Goal: Contribute content: Add original content to the website for others to see

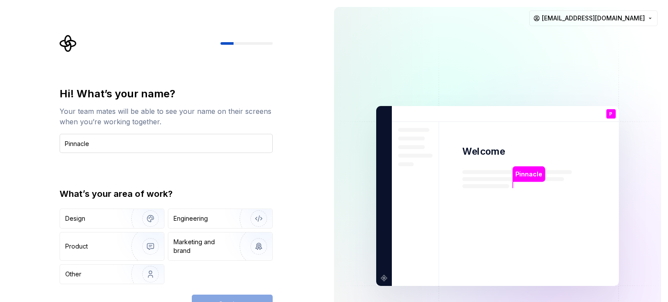
type input "Pinnacle"
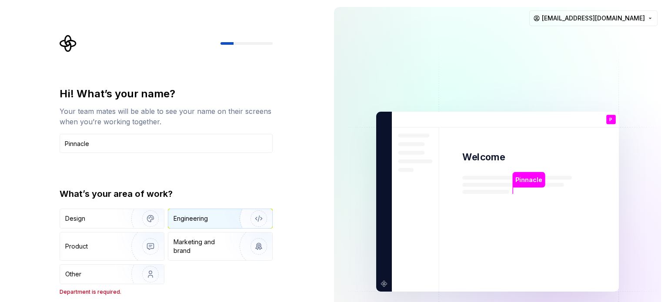
click at [244, 220] on img "button" at bounding box center [253, 219] width 56 height 58
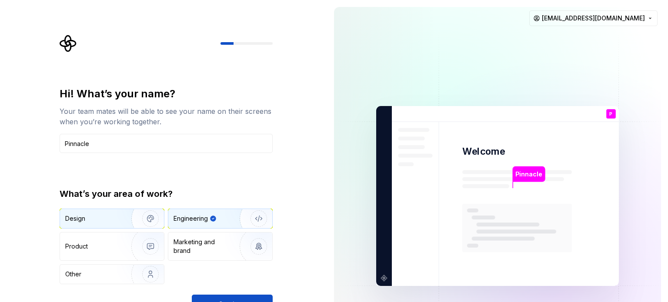
click at [128, 217] on img "button" at bounding box center [145, 219] width 56 height 58
click at [217, 217] on div "Engineering" at bounding box center [208, 218] width 69 height 9
click at [229, 300] on span "Continue" at bounding box center [232, 304] width 28 height 9
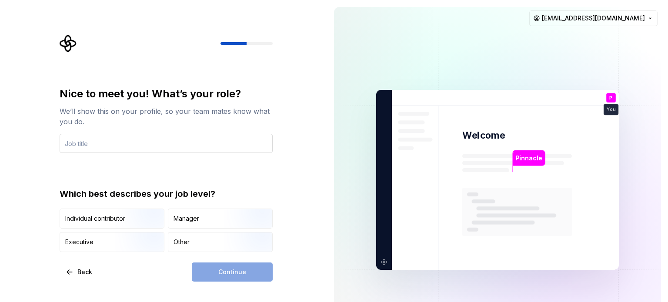
click at [116, 134] on input "text" at bounding box center [166, 143] width 213 height 19
type input "Web"
click at [114, 149] on input "Web" at bounding box center [166, 143] width 213 height 19
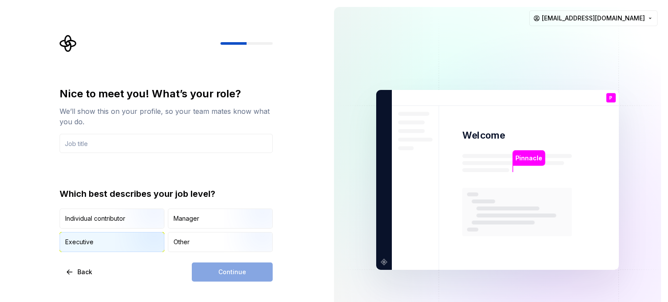
click at [127, 243] on img "button" at bounding box center [143, 253] width 56 height 58
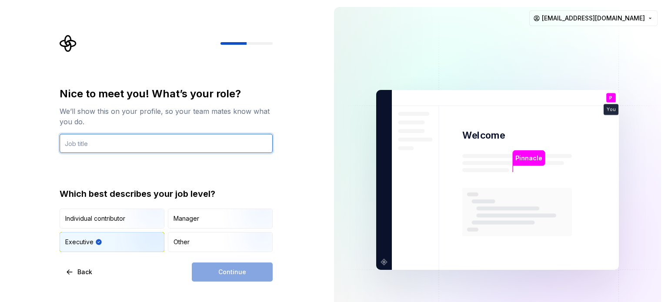
click at [139, 143] on input "text" at bounding box center [166, 143] width 213 height 19
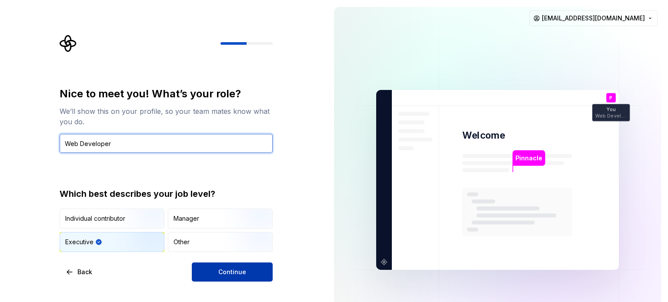
type input "Web Developer"
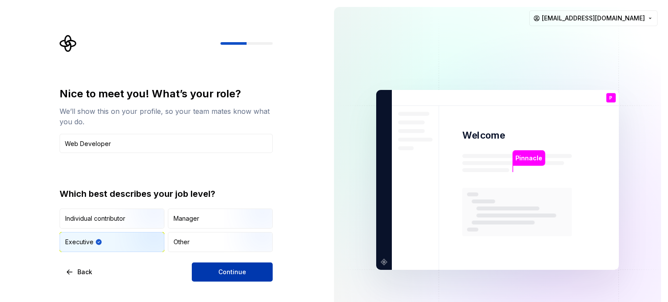
click at [219, 266] on button "Continue" at bounding box center [232, 272] width 81 height 19
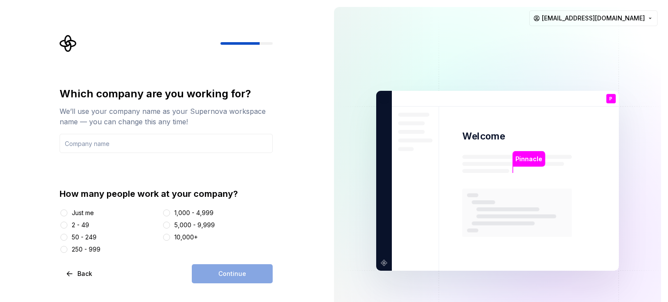
click at [83, 213] on div "Just me" at bounding box center [83, 213] width 22 height 9
click at [67, 213] on button "Just me" at bounding box center [63, 213] width 7 height 7
click at [111, 139] on input "text" at bounding box center [166, 143] width 213 height 19
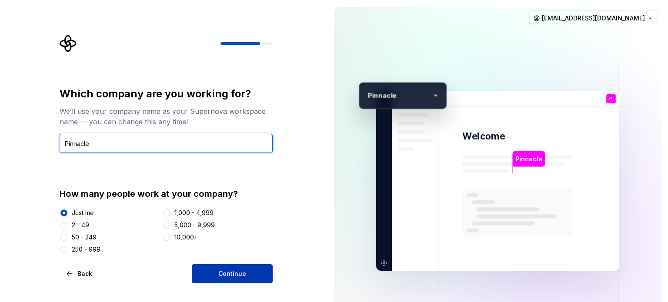
type input "Pinnacle"
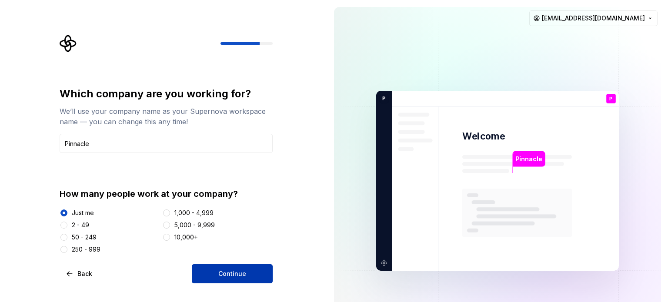
click at [228, 271] on span "Continue" at bounding box center [232, 274] width 28 height 9
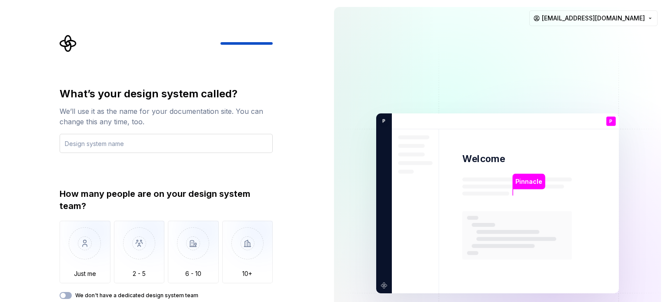
click at [137, 149] on input "text" at bounding box center [166, 143] width 213 height 19
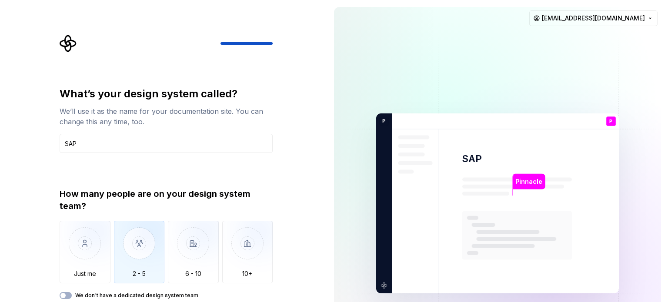
type input "SAP"
click at [148, 250] on img "button" at bounding box center [139, 250] width 51 height 58
click at [137, 293] on label "We don't have a dedicated design system team" at bounding box center [136, 295] width 123 height 7
click at [72, 293] on button "We don't have a dedicated design system team" at bounding box center [66, 295] width 12 height 7
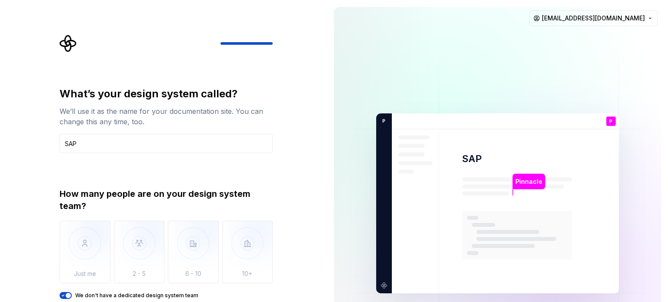
click at [137, 293] on label "We don't have a dedicated design system team" at bounding box center [136, 295] width 123 height 7
click at [72, 293] on button "We don't have a dedicated design system team" at bounding box center [66, 295] width 12 height 7
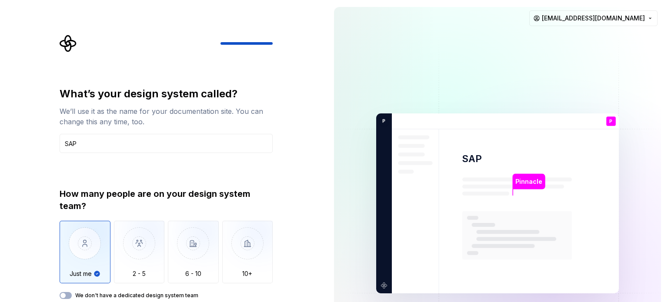
click at [137, 293] on label "We don't have a dedicated design system team" at bounding box center [136, 295] width 123 height 7
click at [72, 293] on button "We don't have a dedicated design system team" at bounding box center [66, 295] width 12 height 7
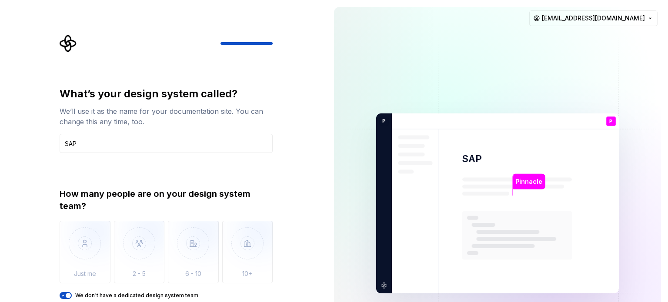
click at [63, 295] on icon "button" at bounding box center [63, 295] width 7 height 5
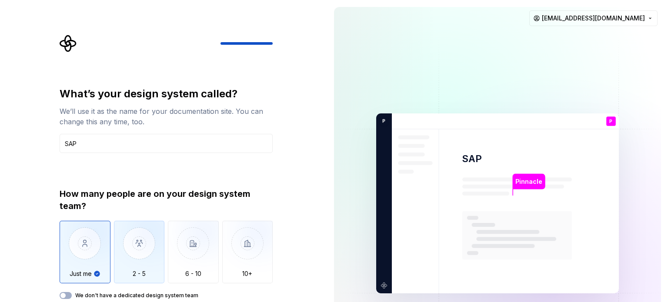
click at [148, 247] on img "button" at bounding box center [139, 250] width 51 height 58
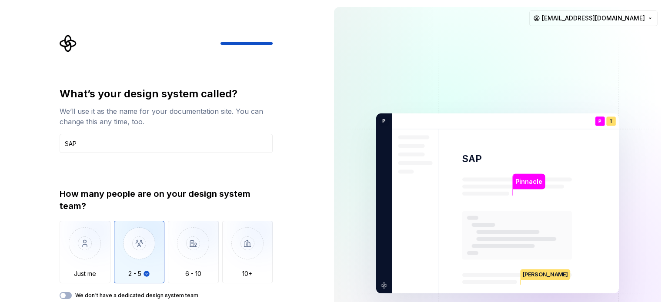
click at [87, 295] on label "We don't have a dedicated design system team" at bounding box center [136, 295] width 123 height 7
click at [72, 295] on button "We don't have a dedicated design system team" at bounding box center [66, 295] width 12 height 7
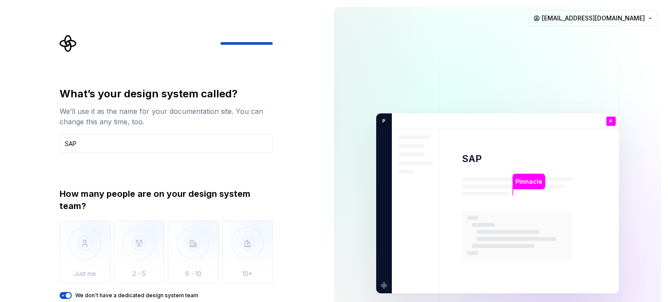
type button "on"
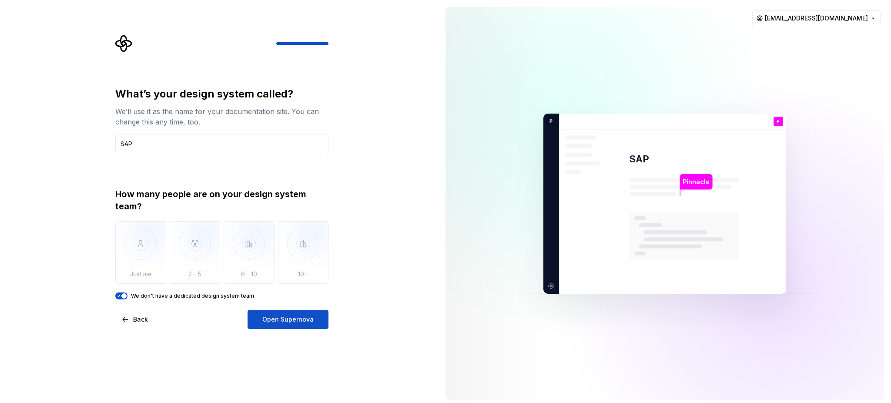
click at [296, 302] on div "What’s your design system called? We’ll use it as the name for your documentati…" at bounding box center [219, 203] width 438 height 407
click at [297, 302] on span "Open Supernova" at bounding box center [287, 319] width 51 height 9
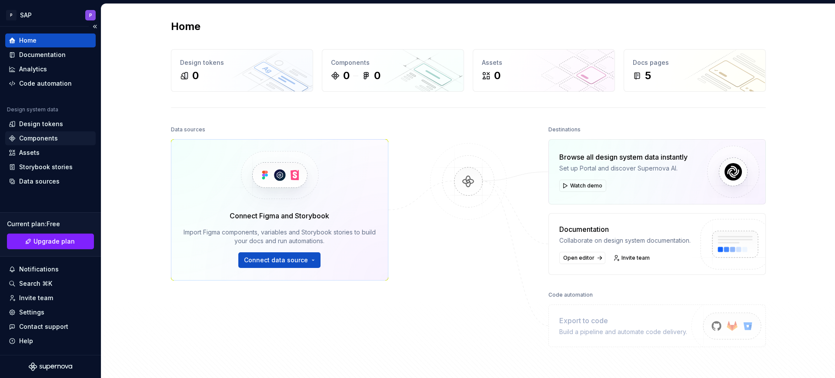
click at [38, 136] on div "Components" at bounding box center [38, 138] width 39 height 9
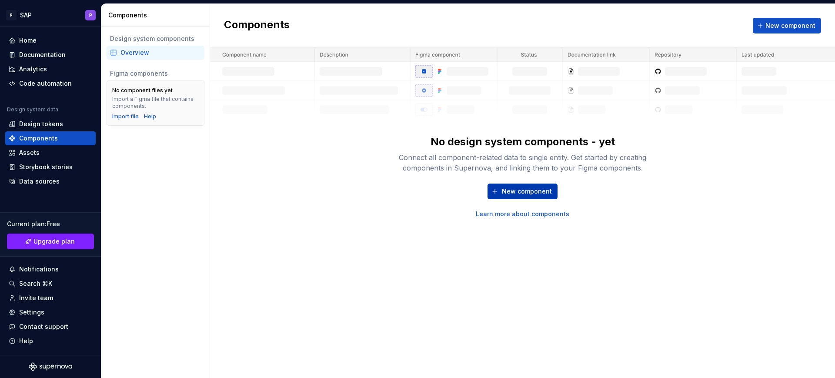
click at [529, 190] on span "New component" at bounding box center [527, 191] width 50 height 9
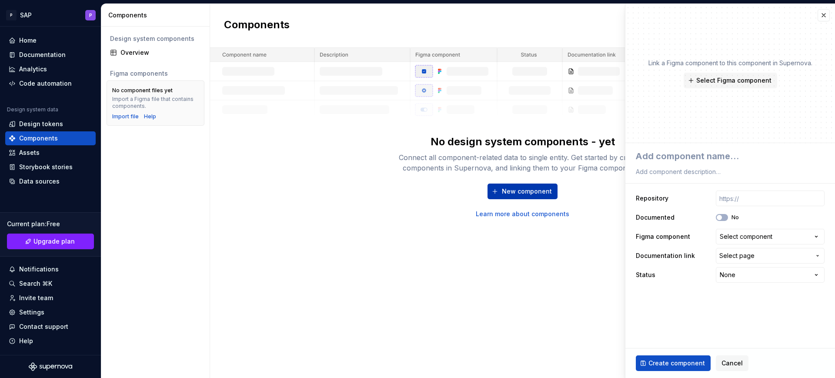
type textarea "*"
click at [668, 165] on div at bounding box center [730, 163] width 189 height 30
click at [668, 156] on textarea at bounding box center [728, 156] width 189 height 16
click at [668, 17] on button "button" at bounding box center [824, 15] width 12 height 12
